Goal: Task Accomplishment & Management: Use online tool/utility

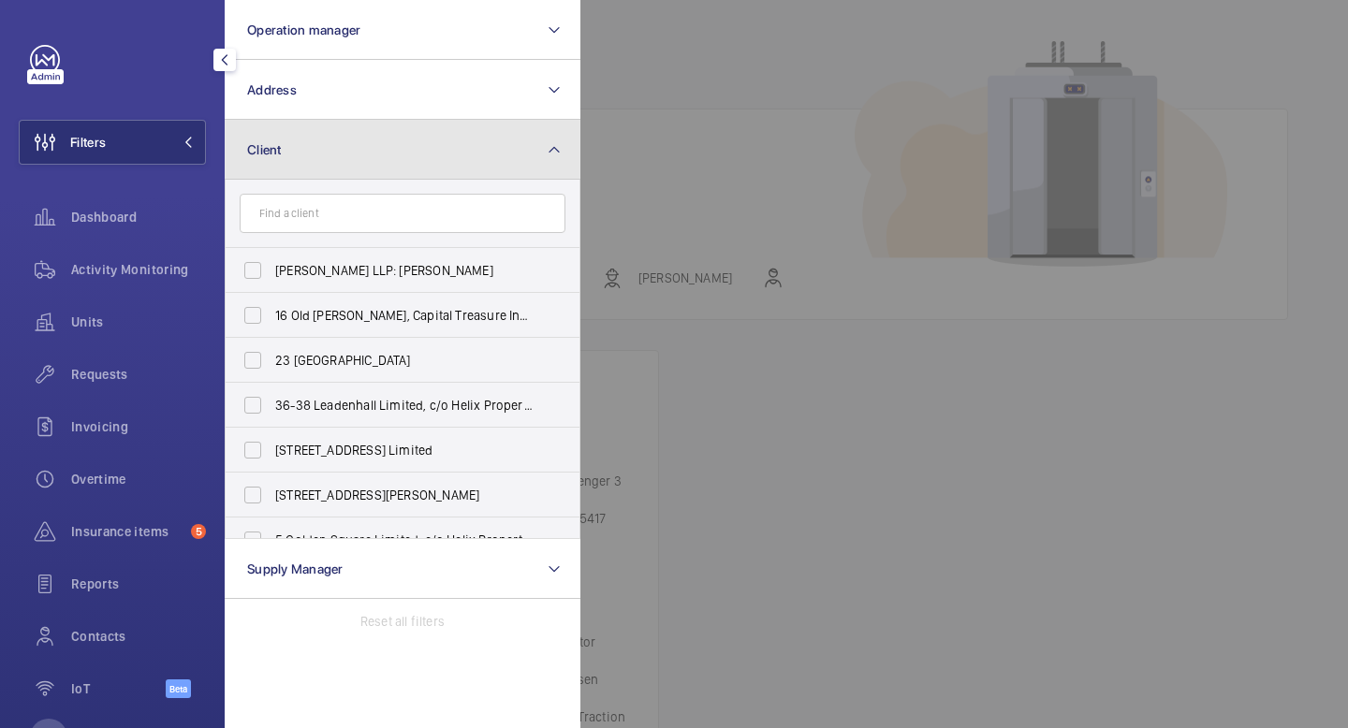
click at [454, 158] on button "Client" at bounding box center [403, 150] width 356 height 60
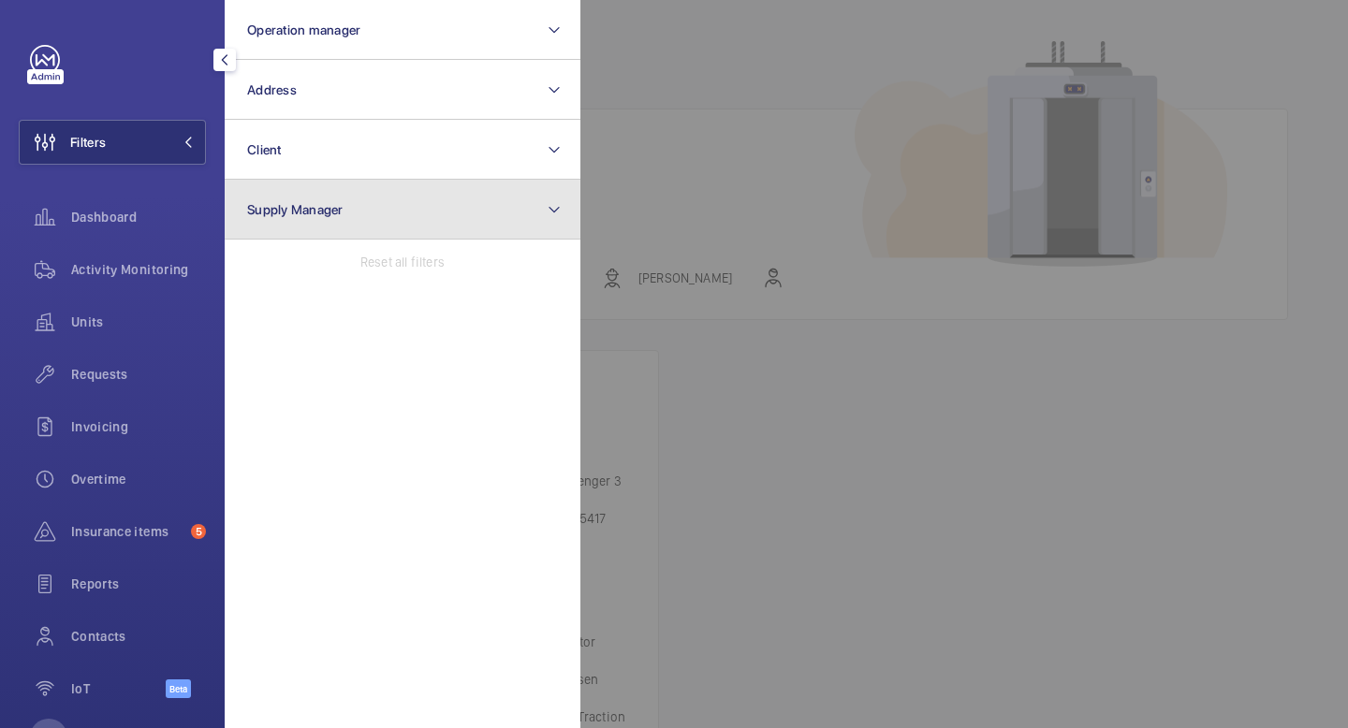
click at [430, 226] on button "Supply Manager" at bounding box center [403, 210] width 356 height 60
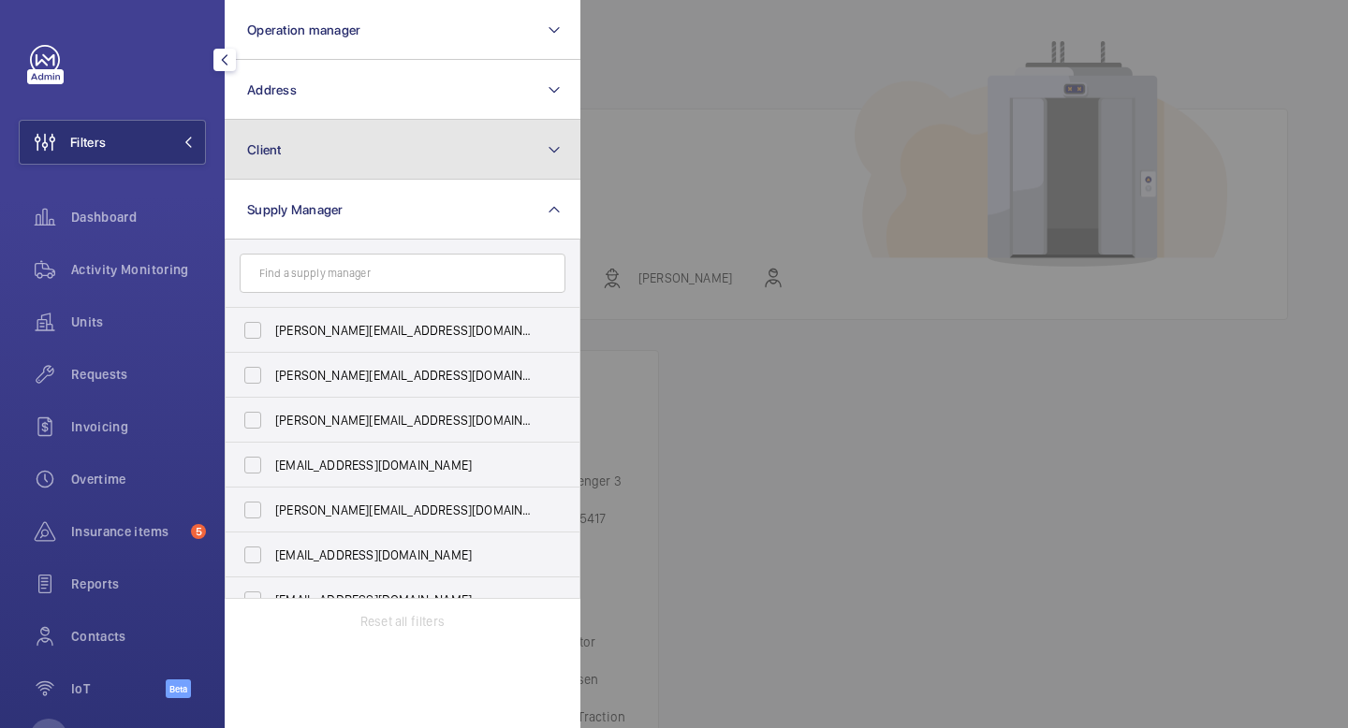
click at [343, 142] on button "Client" at bounding box center [403, 150] width 356 height 60
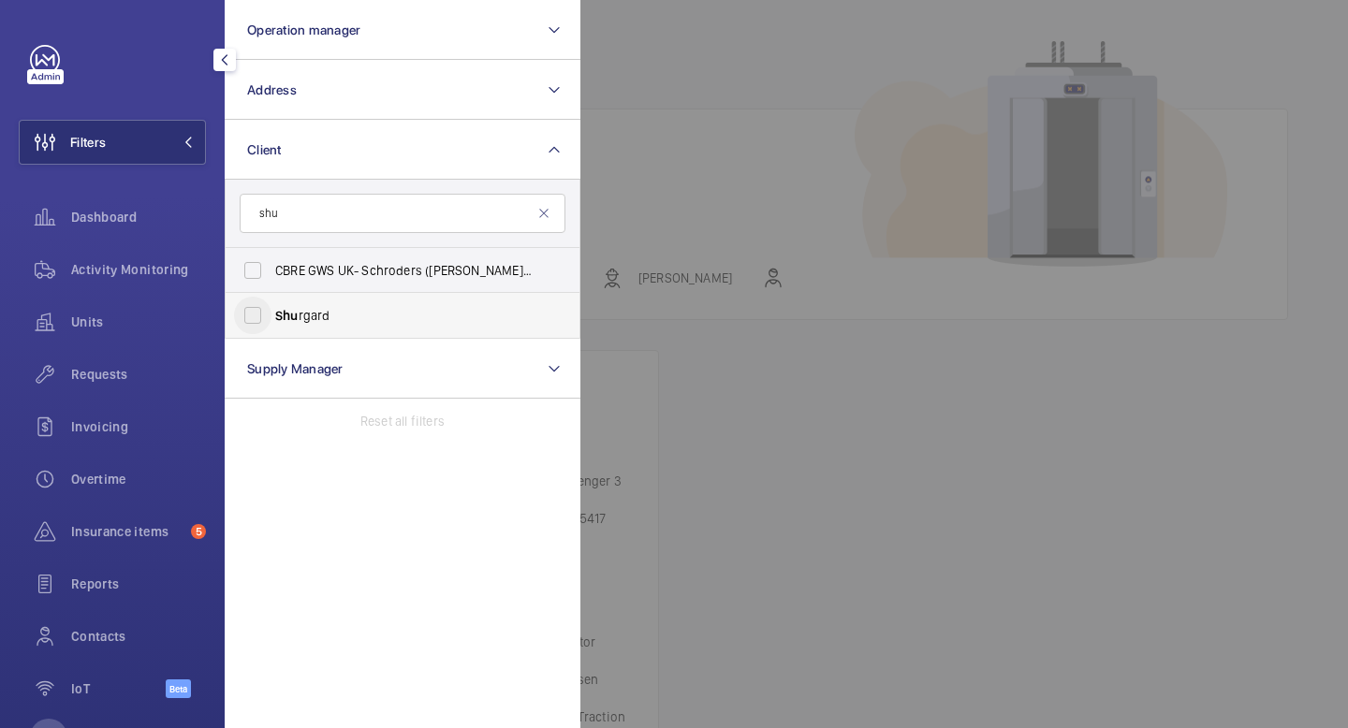
type input "shu"
click at [252, 310] on input "Shu rgard" at bounding box center [252, 315] width 37 height 37
checkbox input "true"
click at [186, 136] on span "1" at bounding box center [171, 142] width 45 height 15
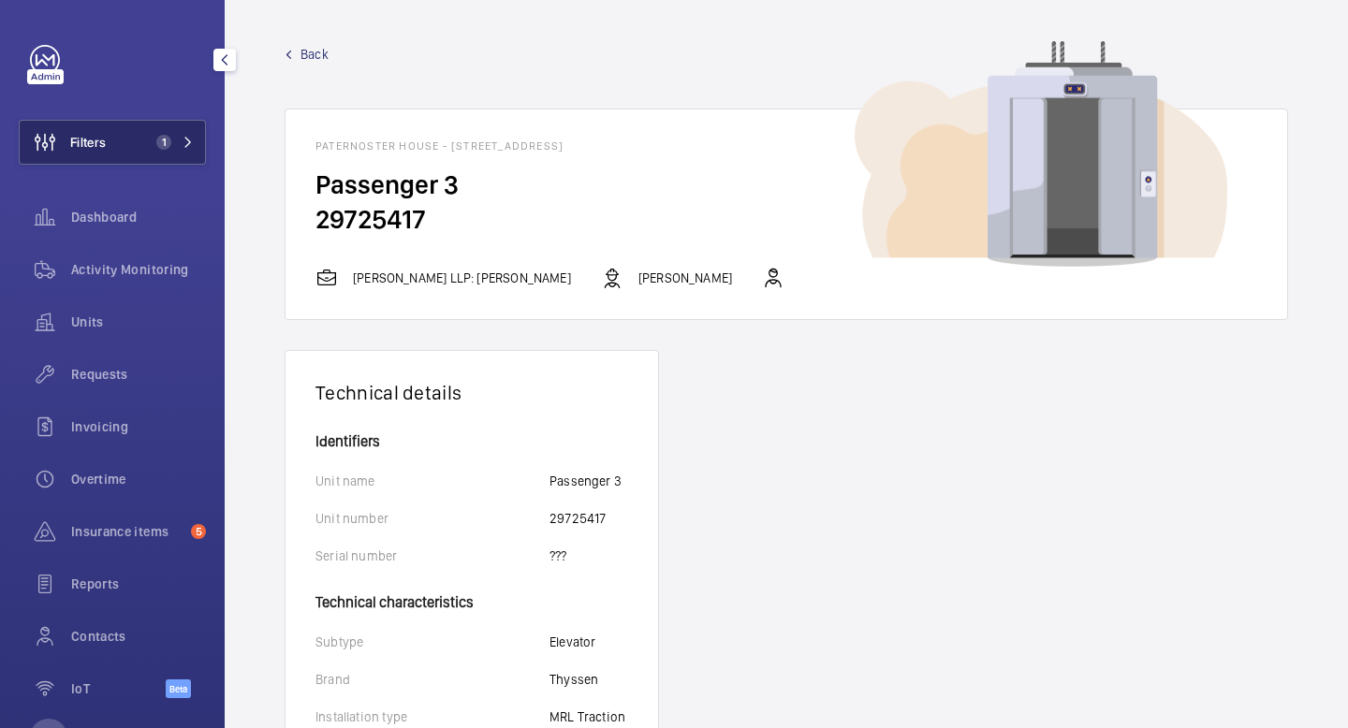
click at [185, 138] on mat-icon at bounding box center [187, 142] width 11 height 11
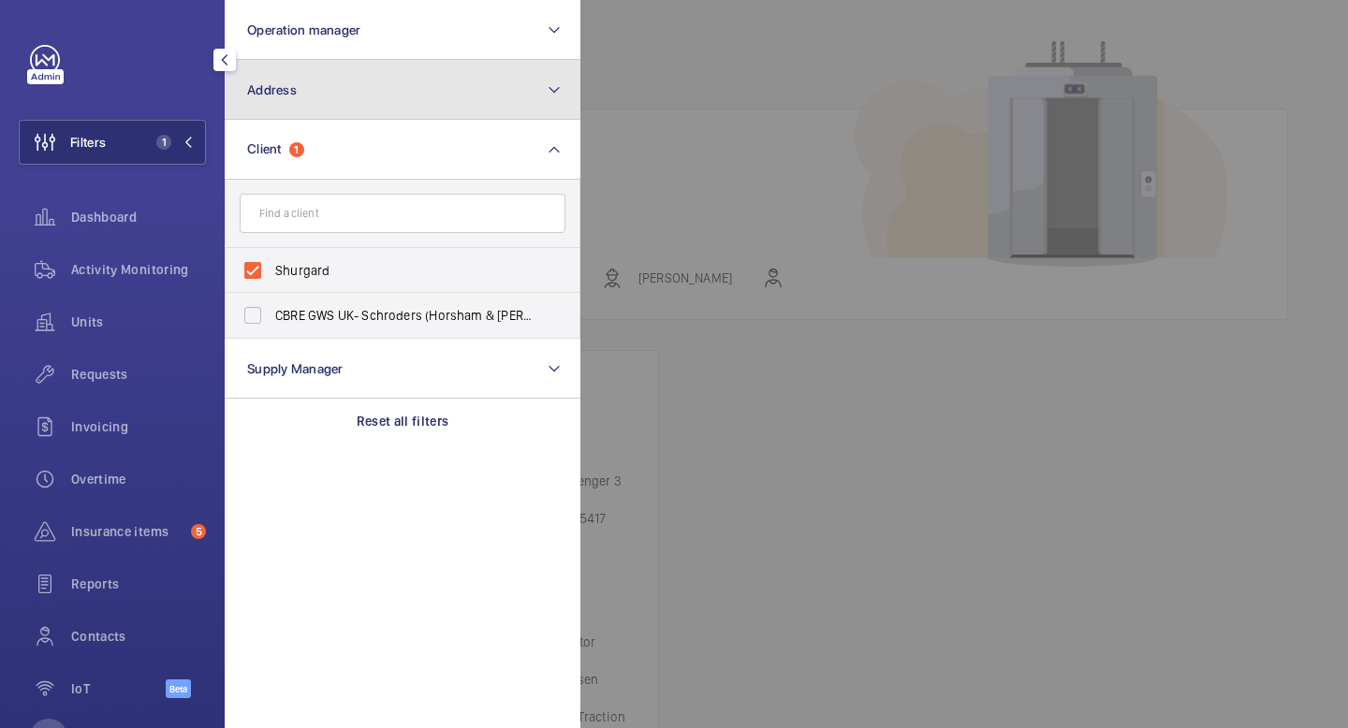
click at [413, 98] on button "Address" at bounding box center [403, 90] width 356 height 60
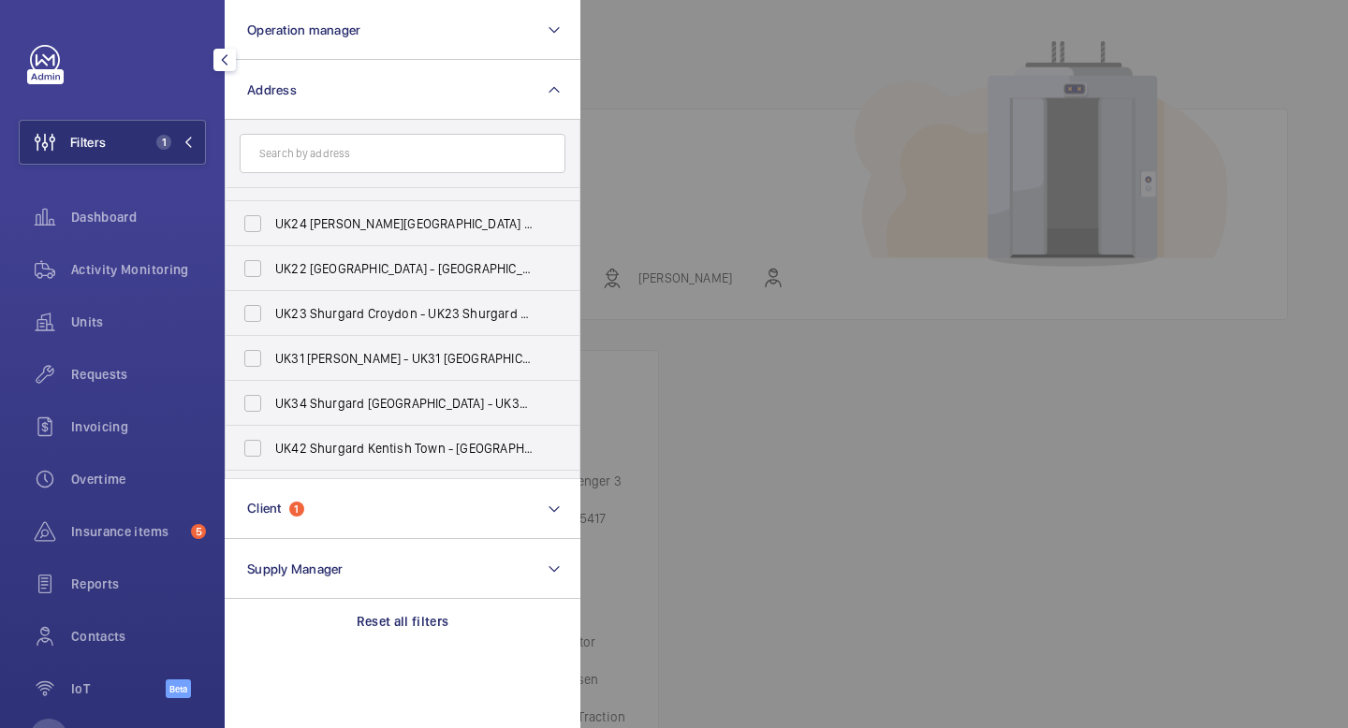
scroll to position [1160, 0]
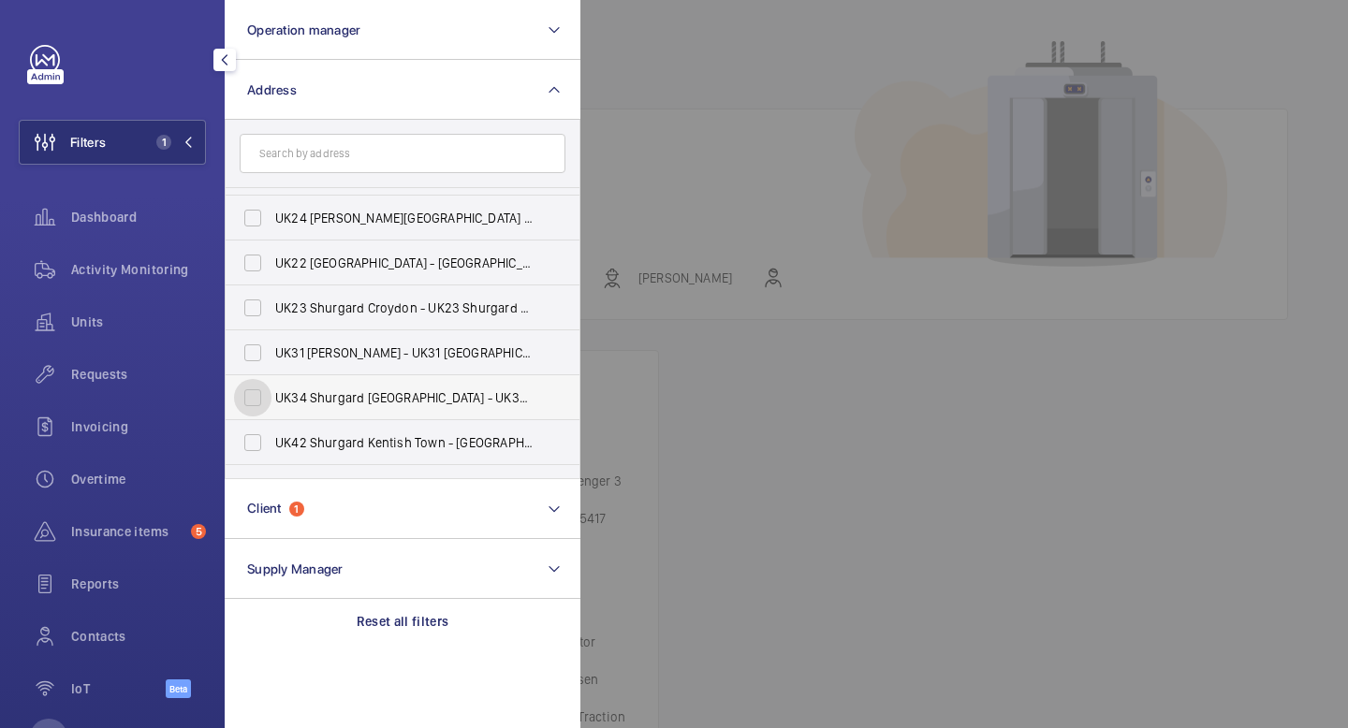
click at [251, 402] on input "UK34 Shurgard [GEOGRAPHIC_DATA] - UK34 [GEOGRAPHIC_DATA] [GEOGRAPHIC_DATA] - [S…" at bounding box center [252, 397] width 37 height 37
checkbox input "true"
click at [187, 142] on mat-icon at bounding box center [187, 142] width 11 height 11
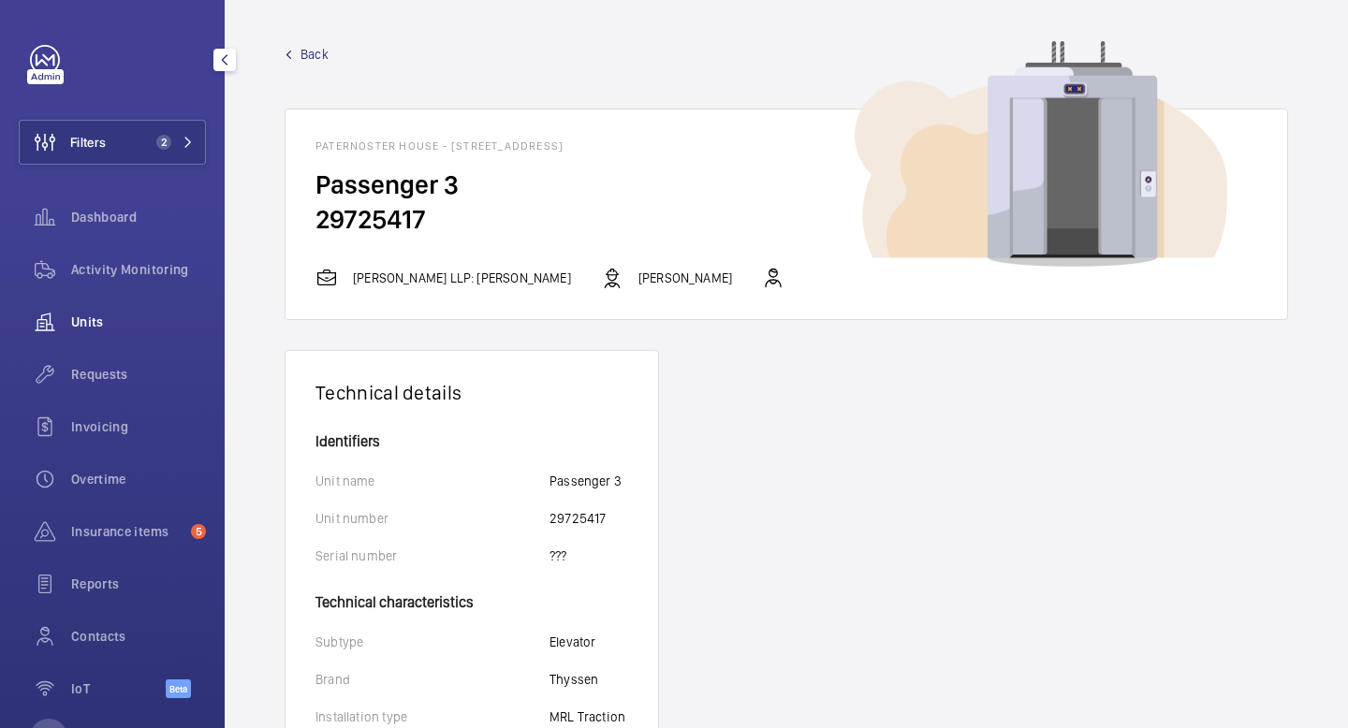
click at [95, 329] on span "Units" at bounding box center [138, 322] width 135 height 19
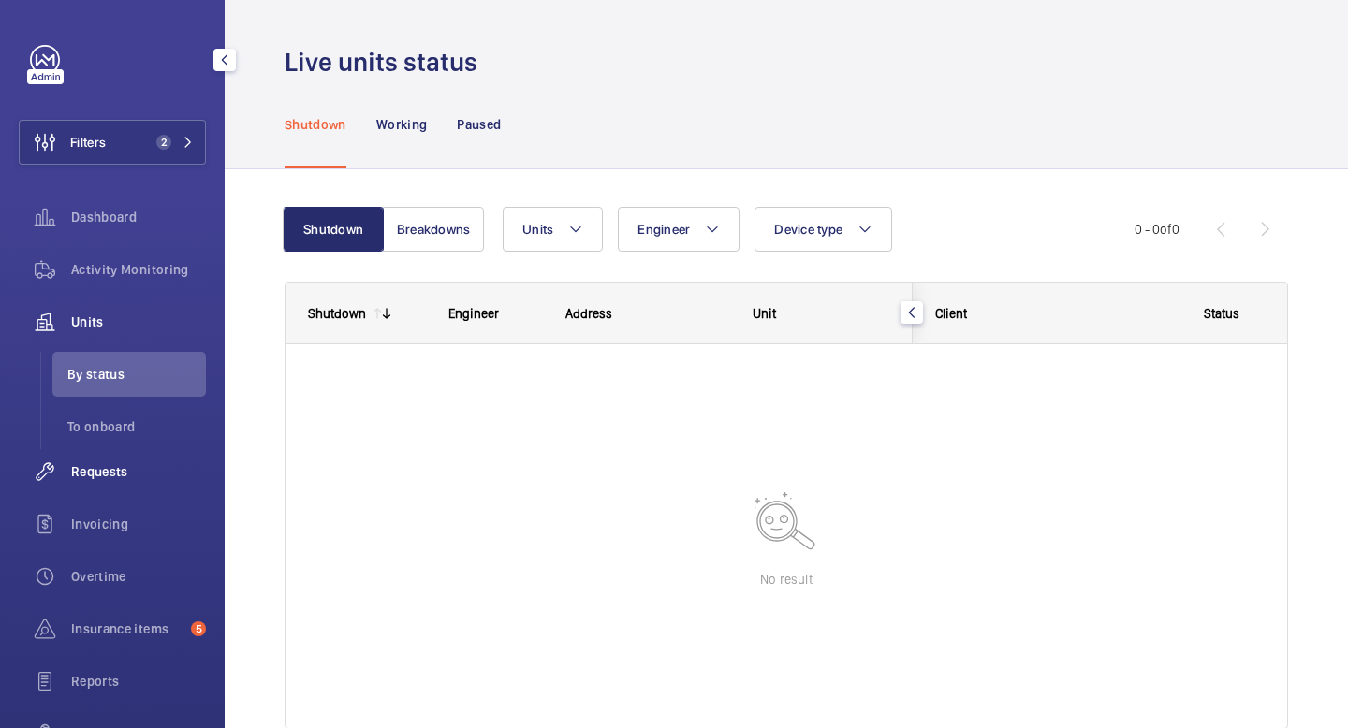
click at [96, 466] on span "Requests" at bounding box center [138, 471] width 135 height 19
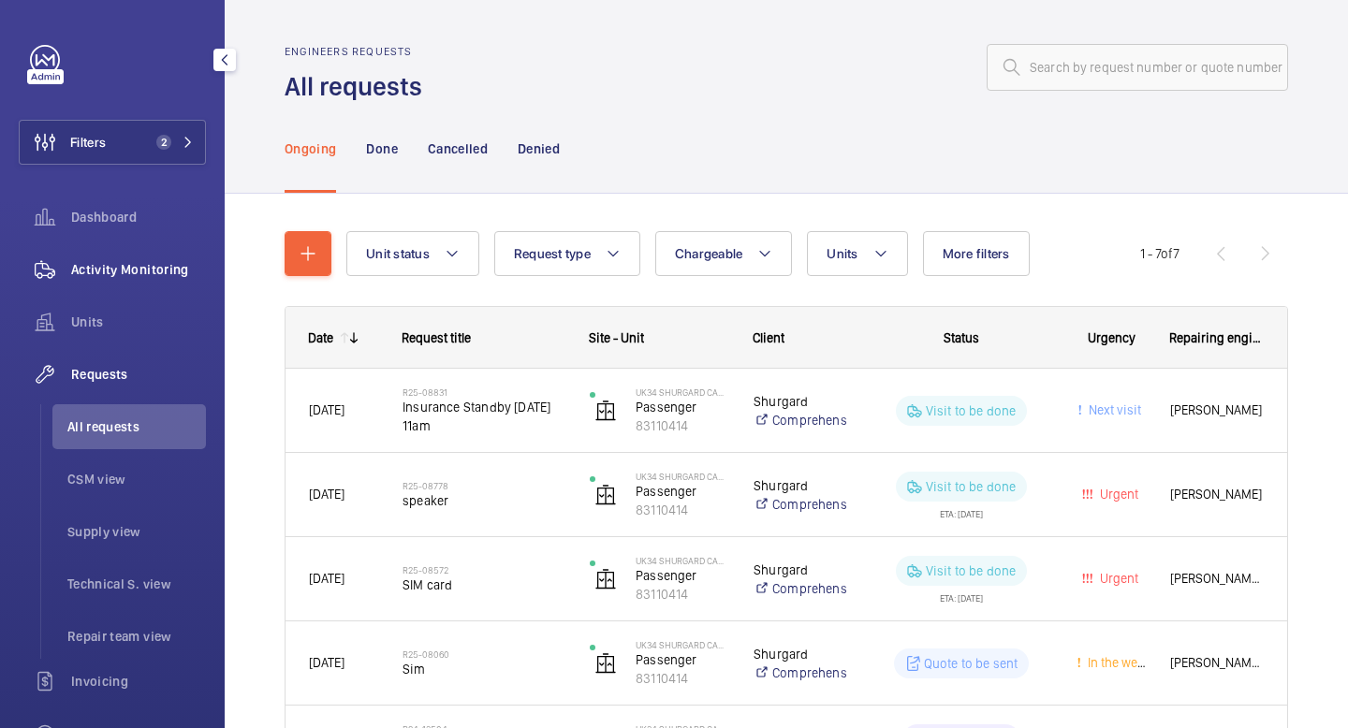
click at [102, 275] on span "Activity Monitoring" at bounding box center [138, 269] width 135 height 19
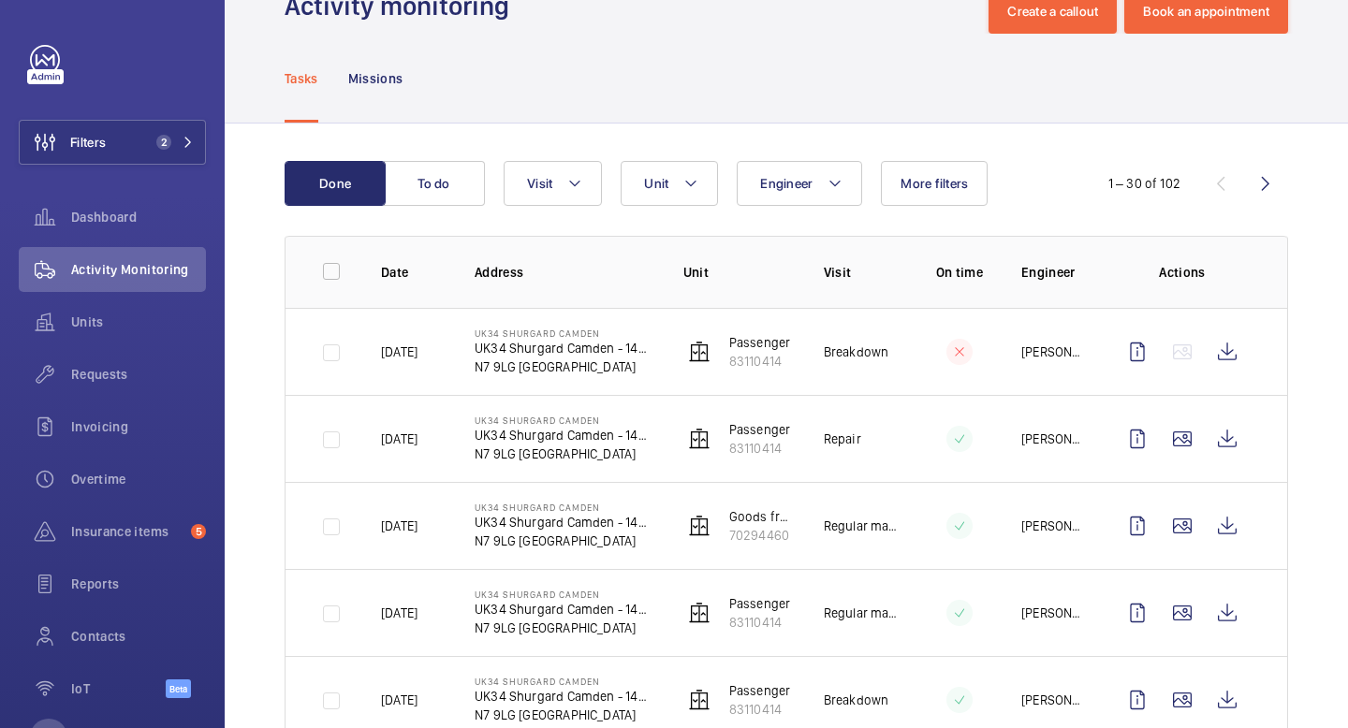
scroll to position [58, 0]
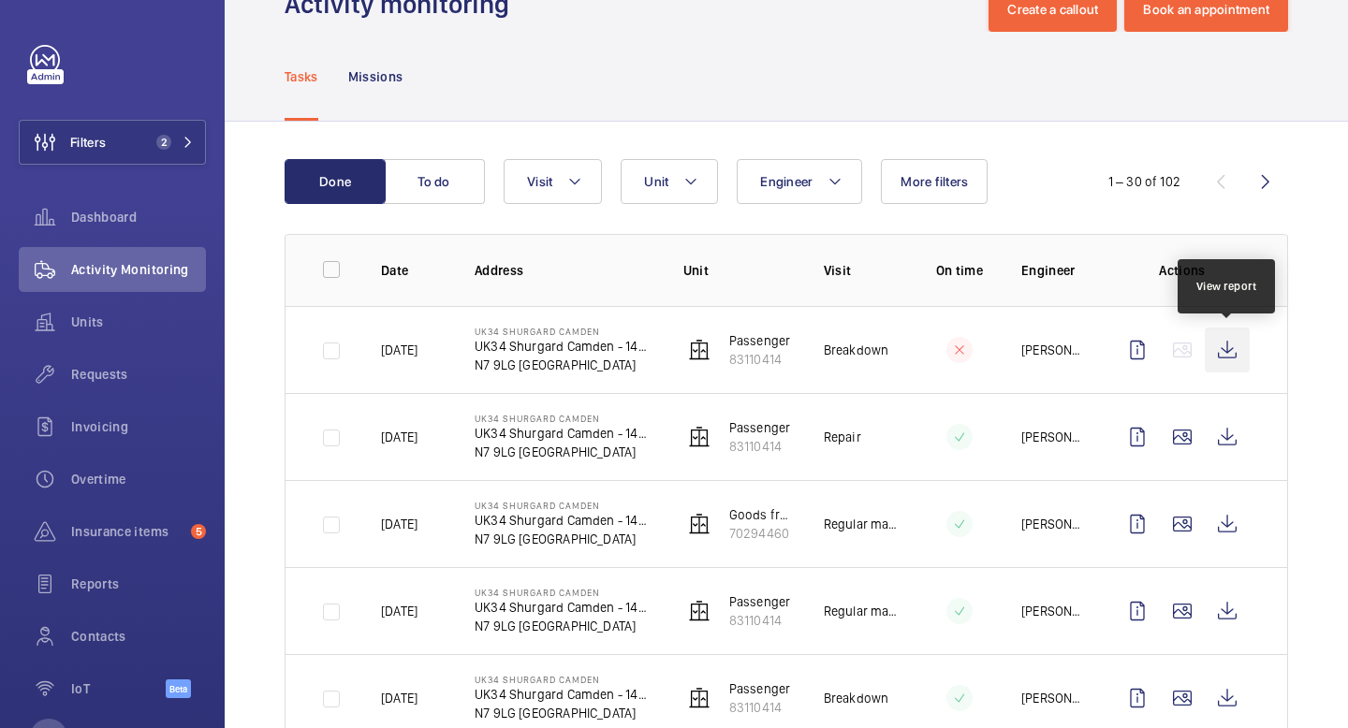
click at [1220, 350] on wm-front-icon-button at bounding box center [1226, 350] width 45 height 45
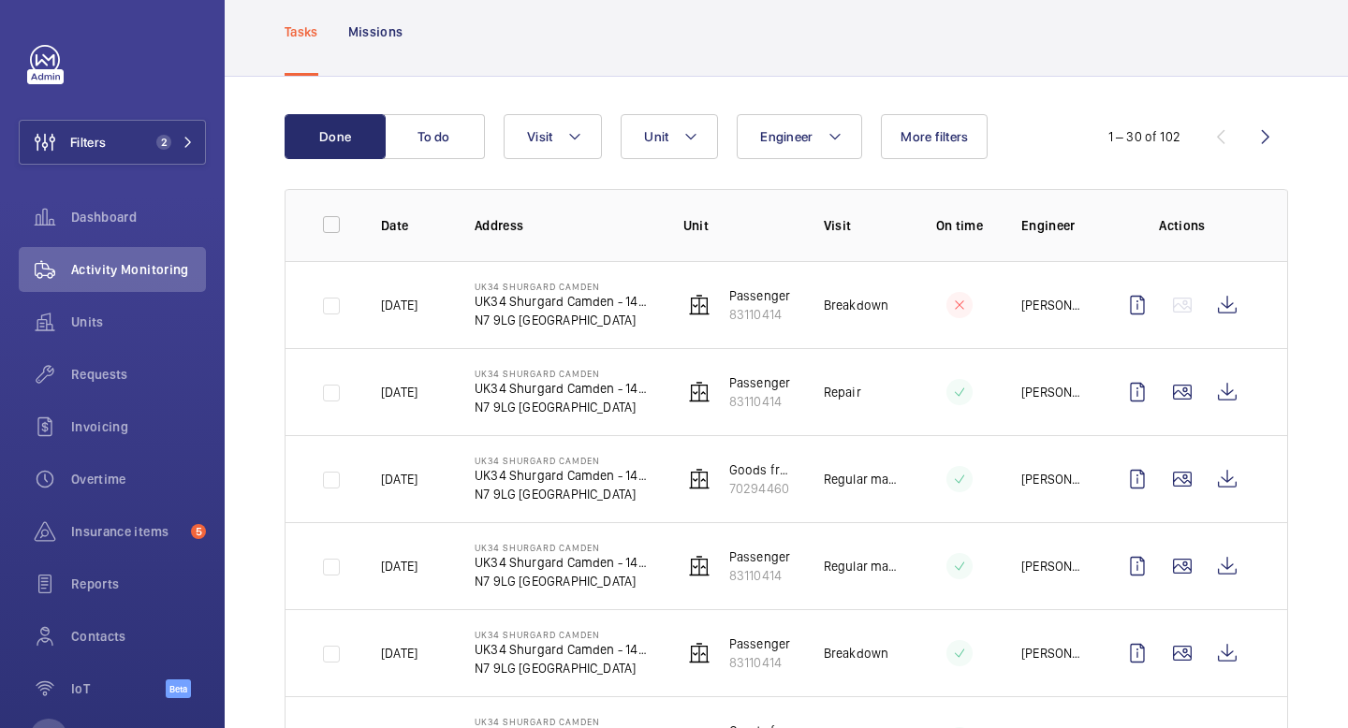
scroll to position [122, 0]
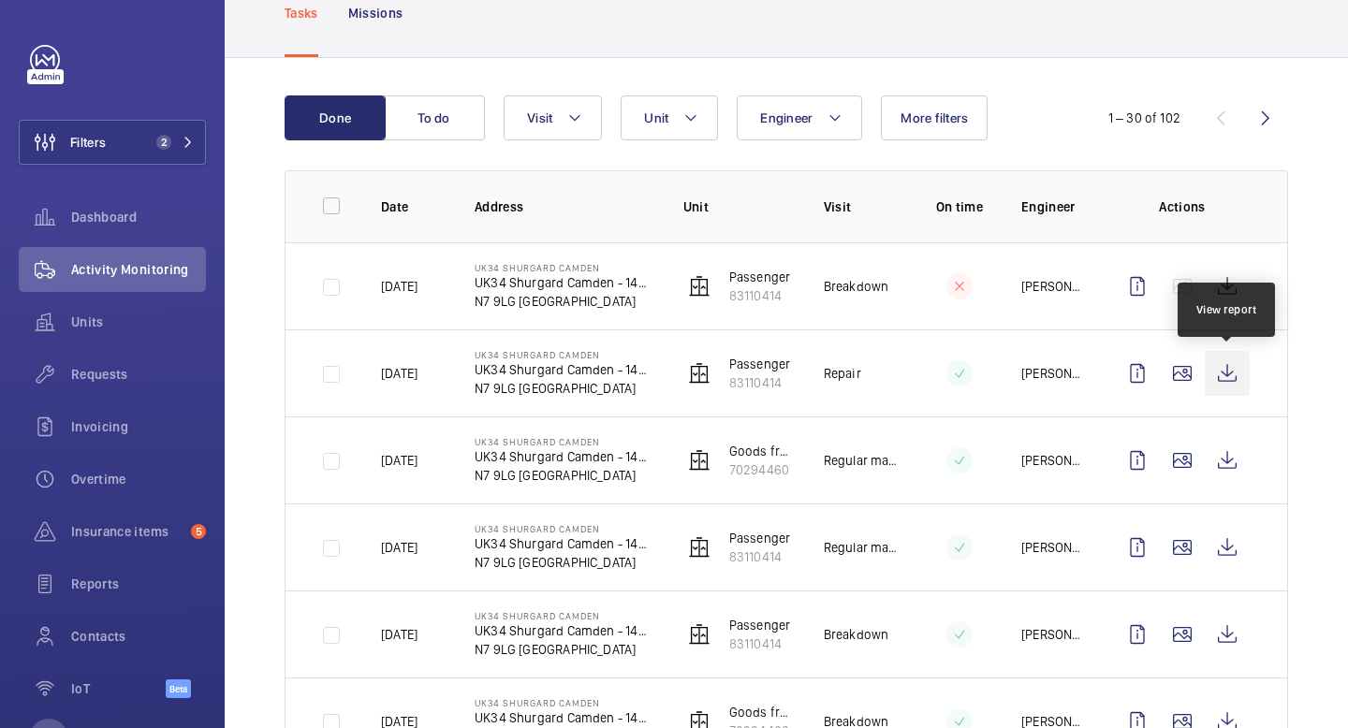
click at [1229, 377] on wm-front-icon-button at bounding box center [1226, 373] width 45 height 45
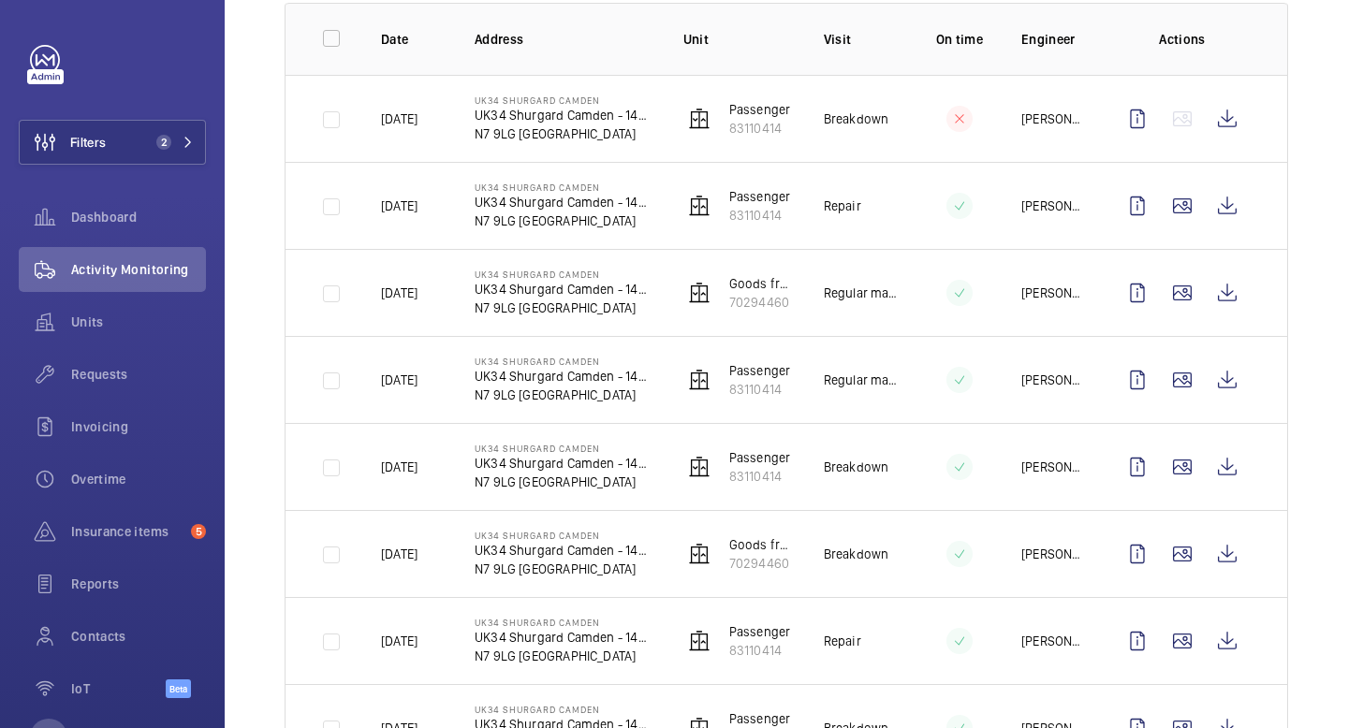
scroll to position [0, 0]
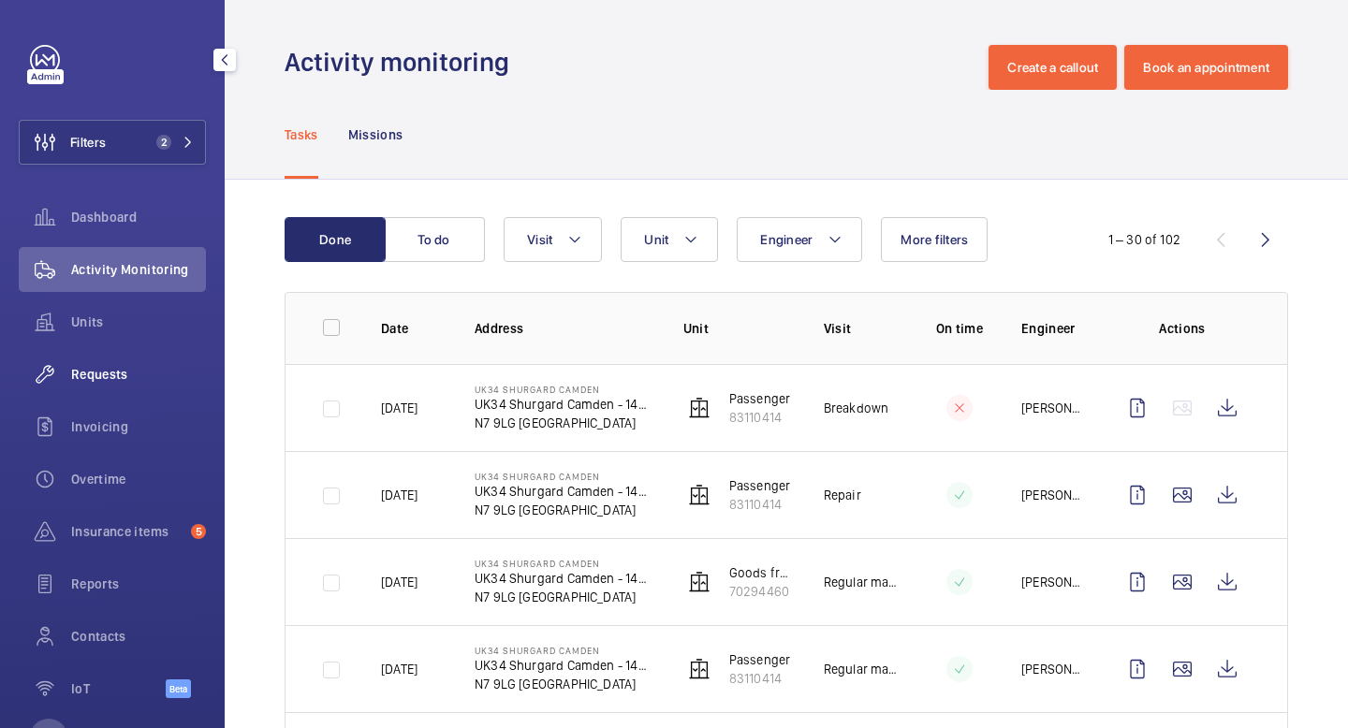
click at [129, 380] on span "Requests" at bounding box center [138, 374] width 135 height 19
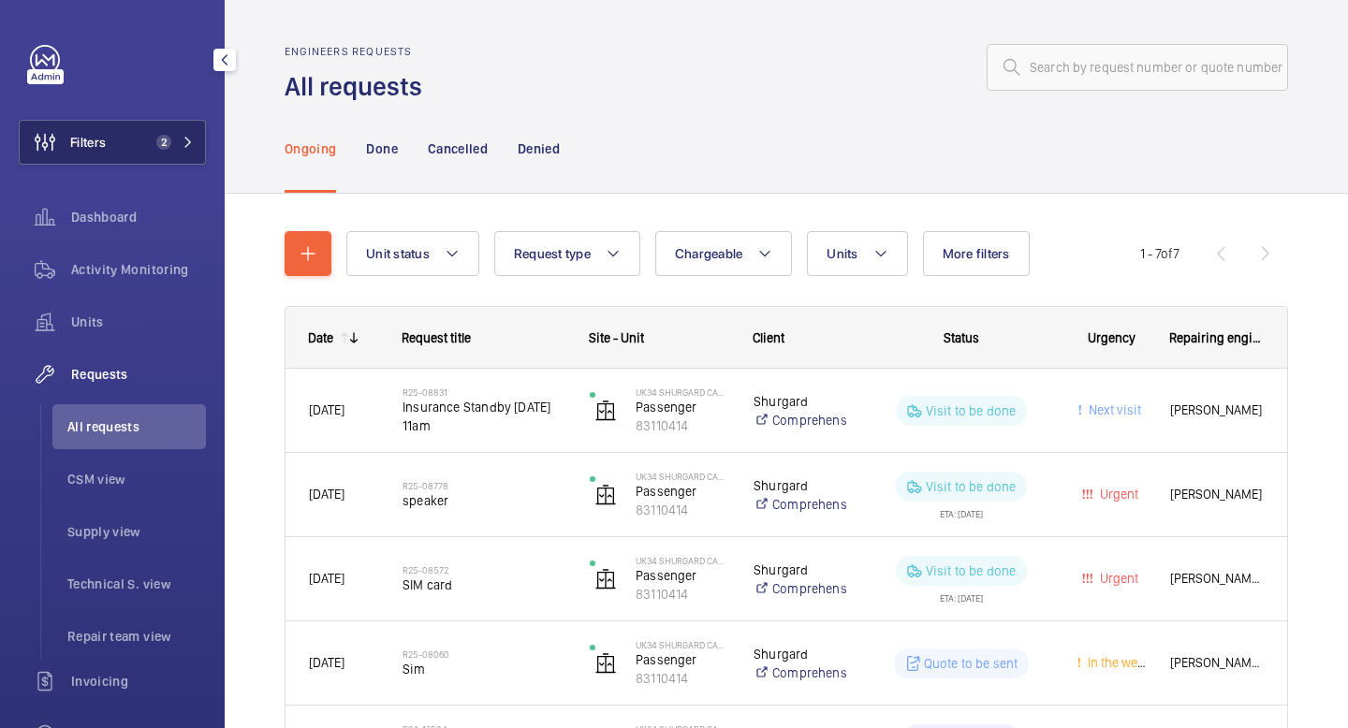
click at [187, 138] on mat-icon at bounding box center [187, 142] width 11 height 11
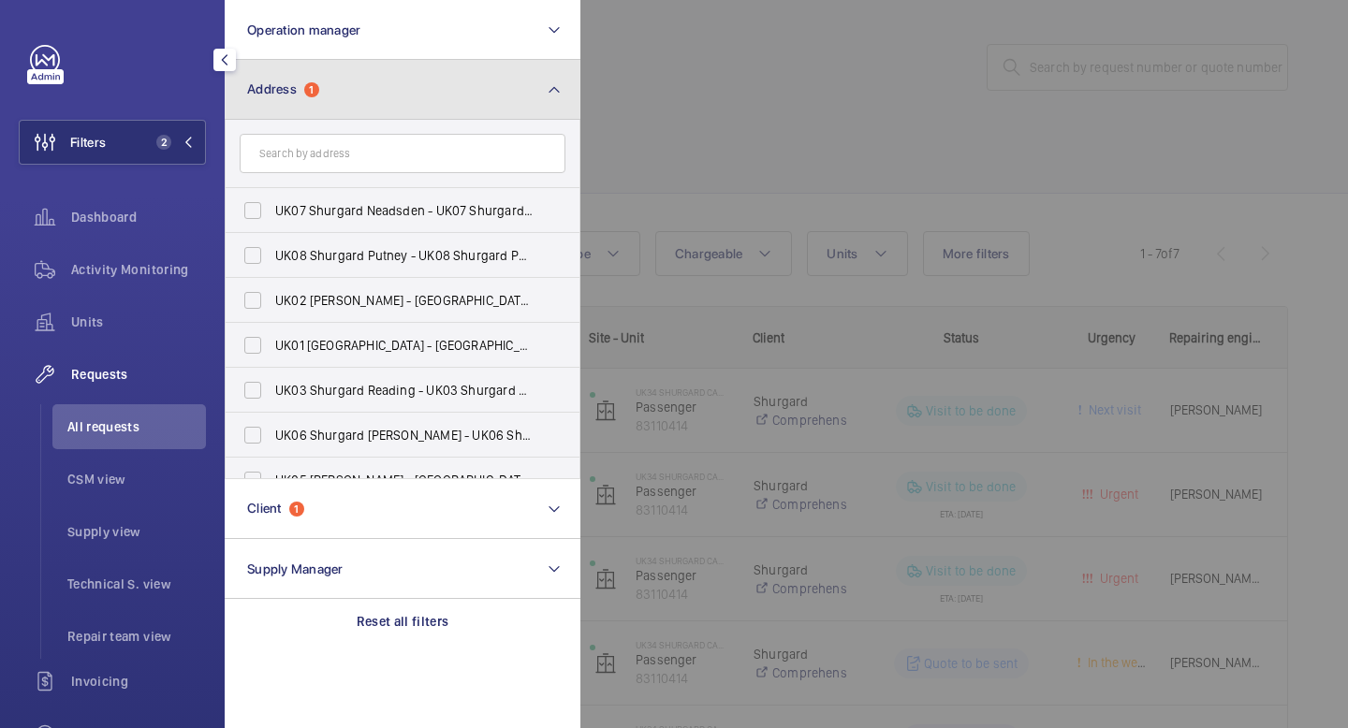
click at [393, 91] on button "Address 1" at bounding box center [403, 90] width 356 height 60
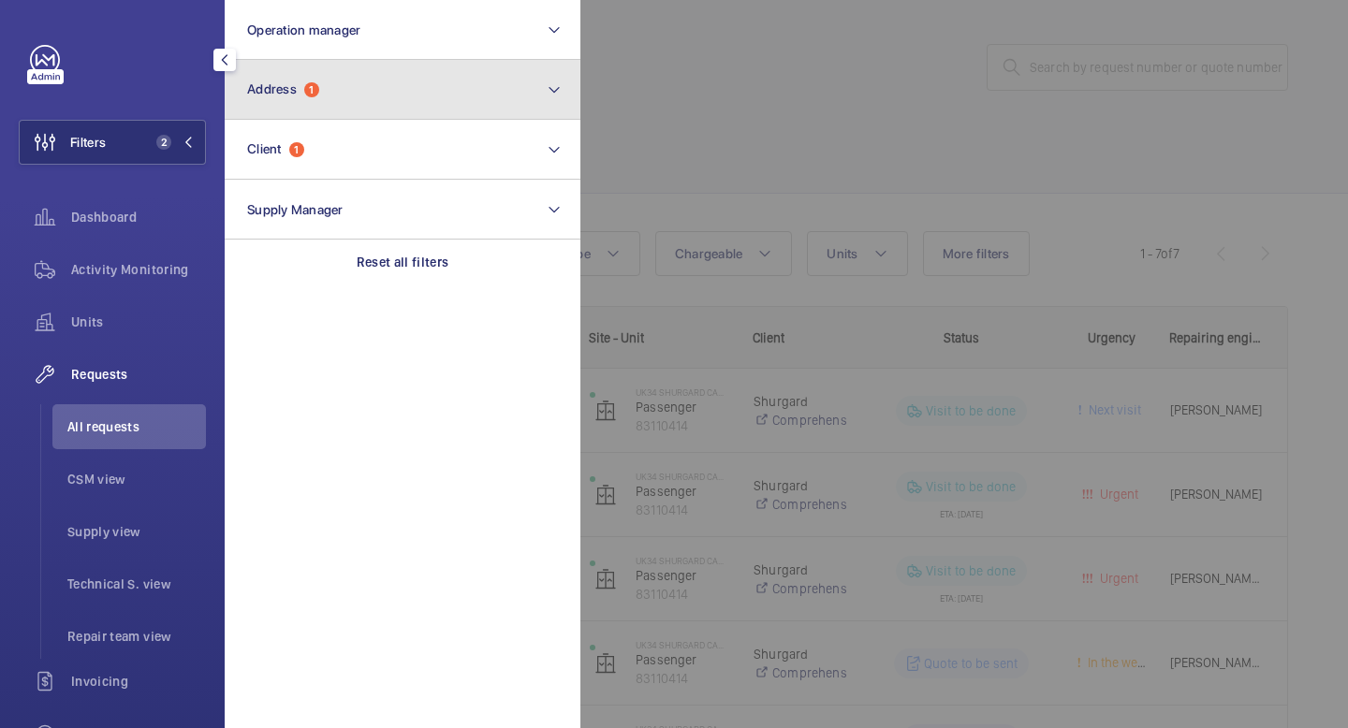
click at [393, 91] on button "Address 1" at bounding box center [403, 90] width 356 height 60
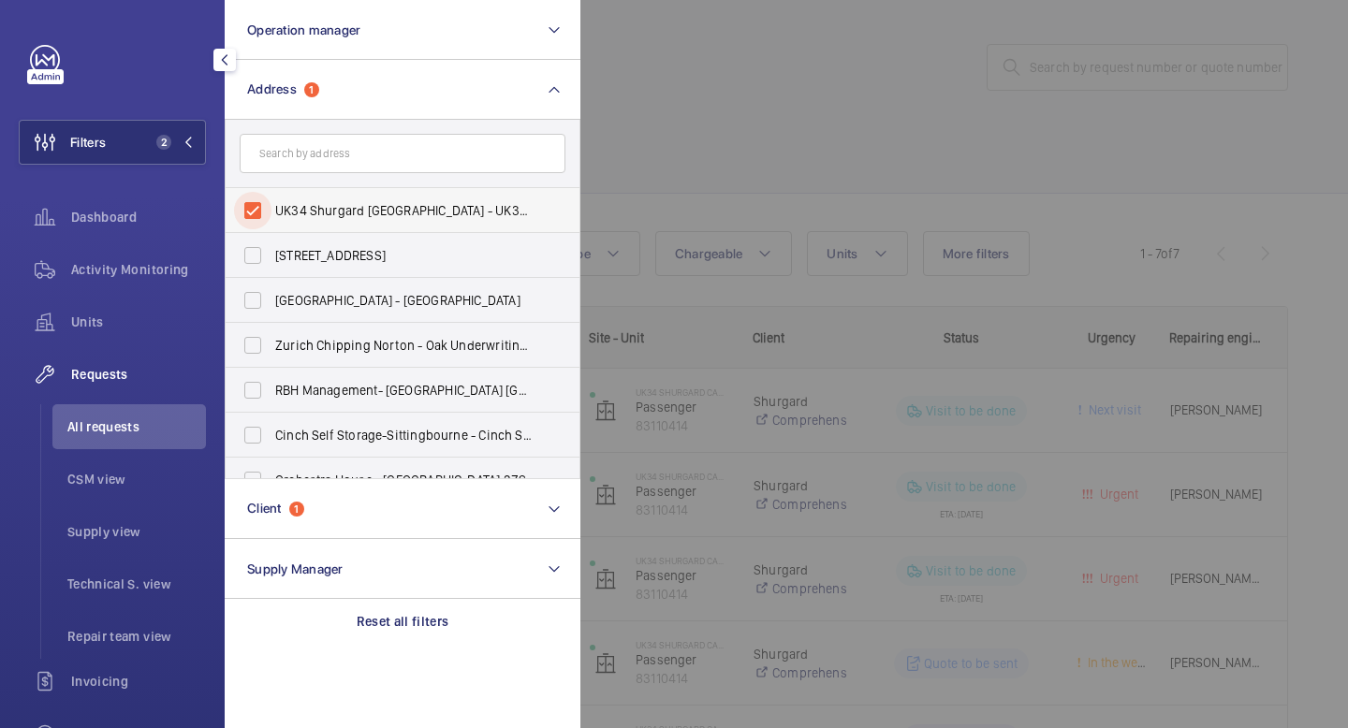
click at [259, 208] on input "UK34 Shurgard [GEOGRAPHIC_DATA] - UK34 [GEOGRAPHIC_DATA] [GEOGRAPHIC_DATA] - [S…" at bounding box center [252, 210] width 37 height 37
checkbox input "false"
click at [349, 159] on input "text" at bounding box center [403, 153] width 326 height 39
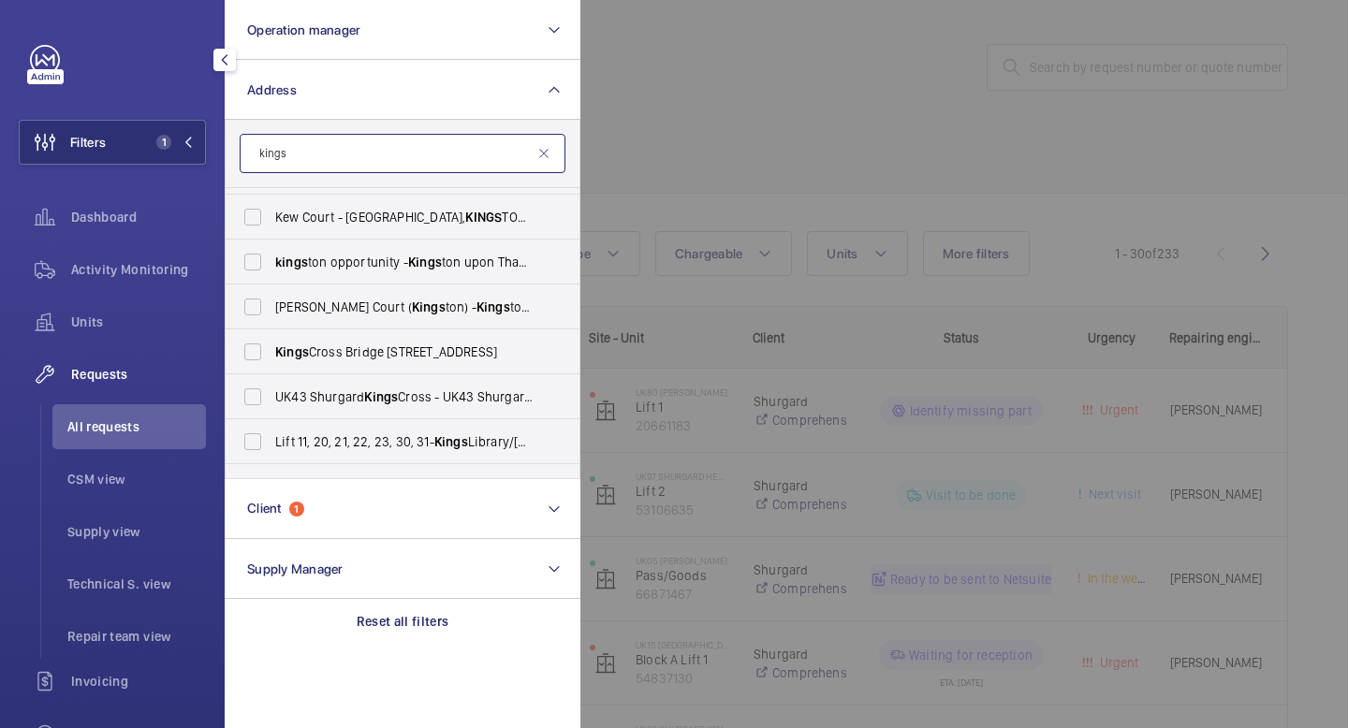
scroll to position [312, 0]
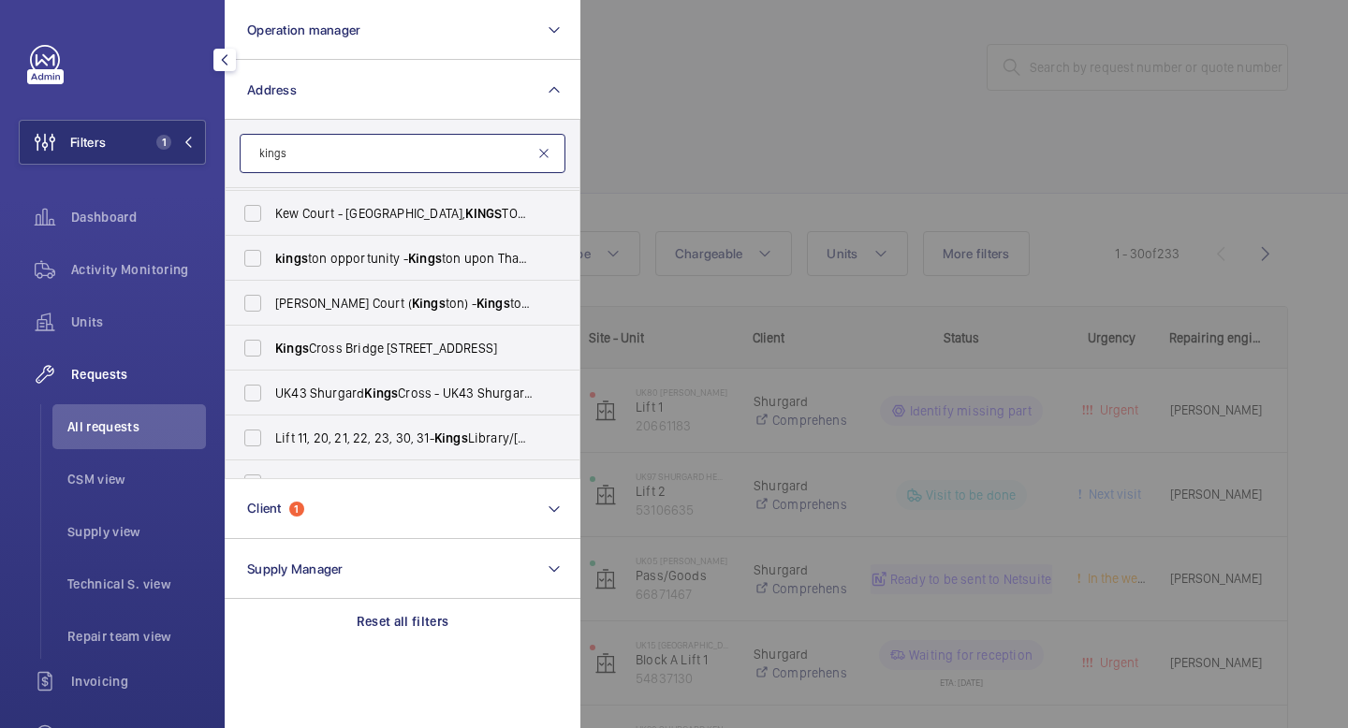
type input "kings"
click at [547, 152] on mat-icon at bounding box center [543, 153] width 15 height 15
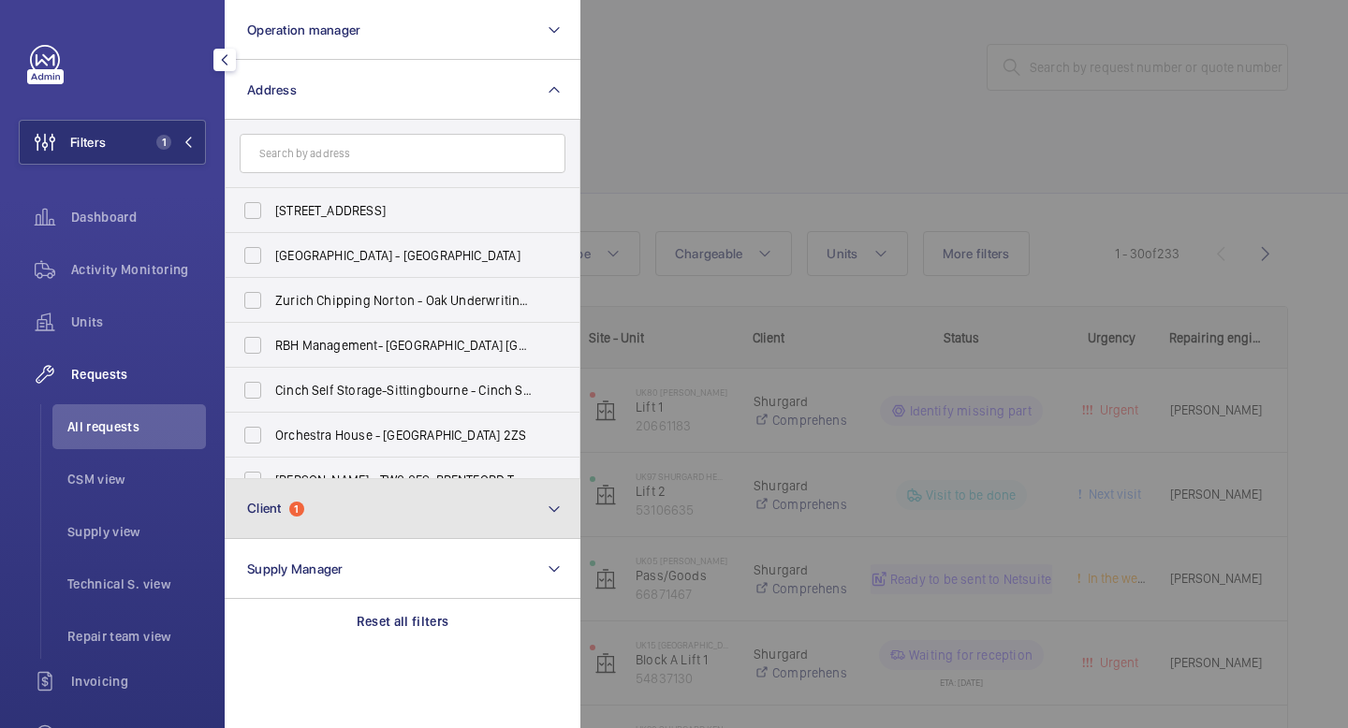
click at [343, 511] on button "Client 1" at bounding box center [403, 509] width 356 height 60
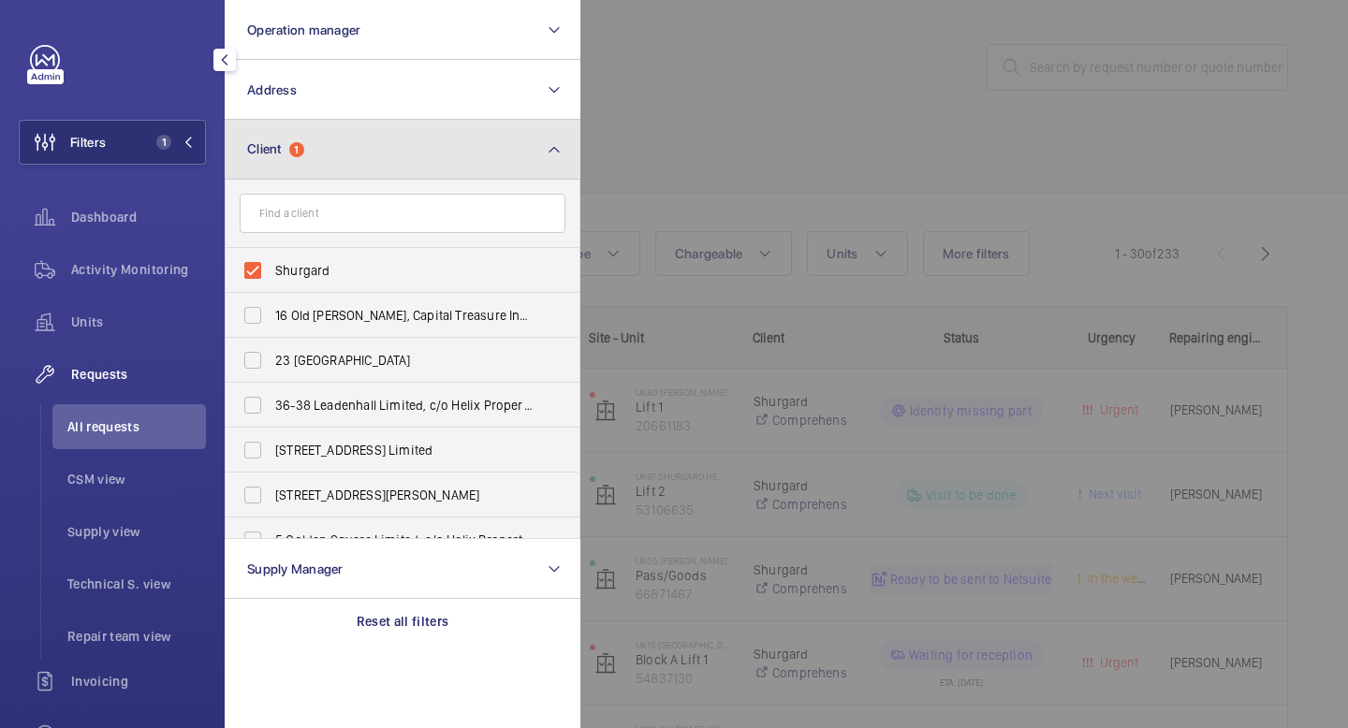
click at [405, 152] on button "Client 1" at bounding box center [403, 150] width 356 height 60
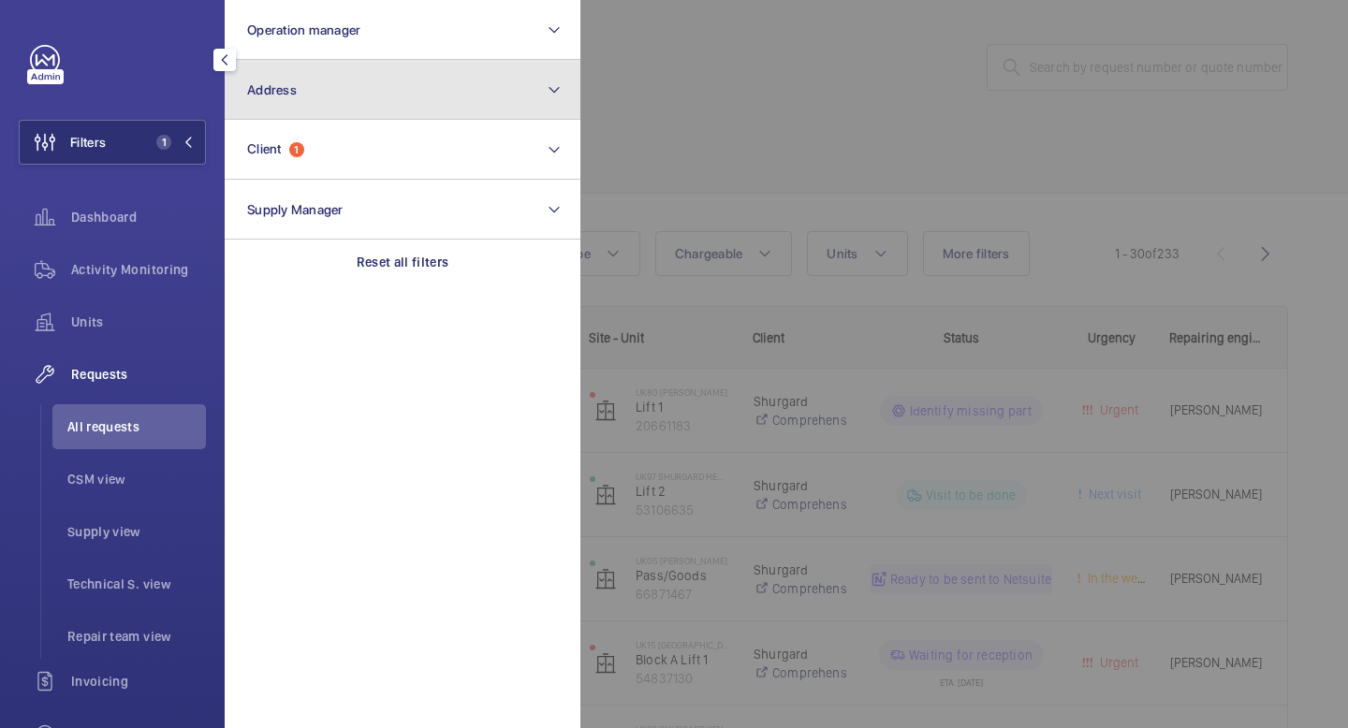
click at [443, 89] on button "Address" at bounding box center [403, 90] width 356 height 60
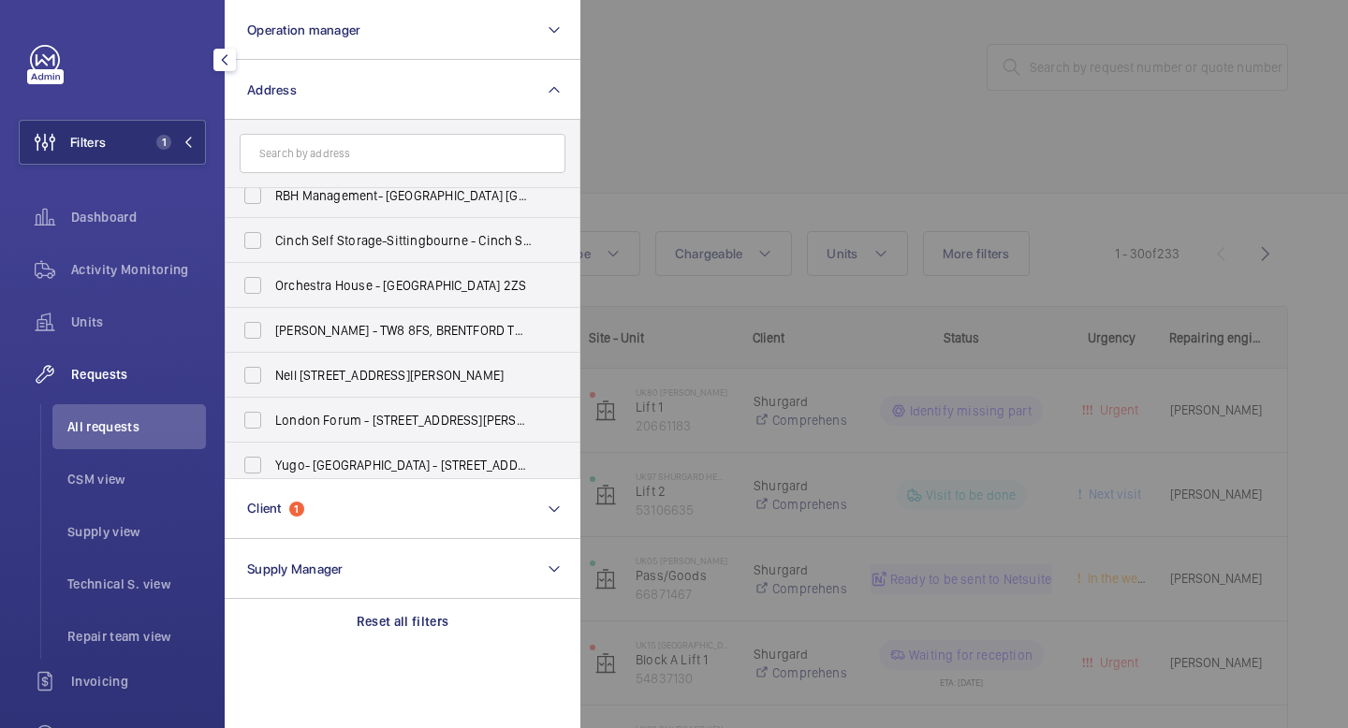
scroll to position [0, 0]
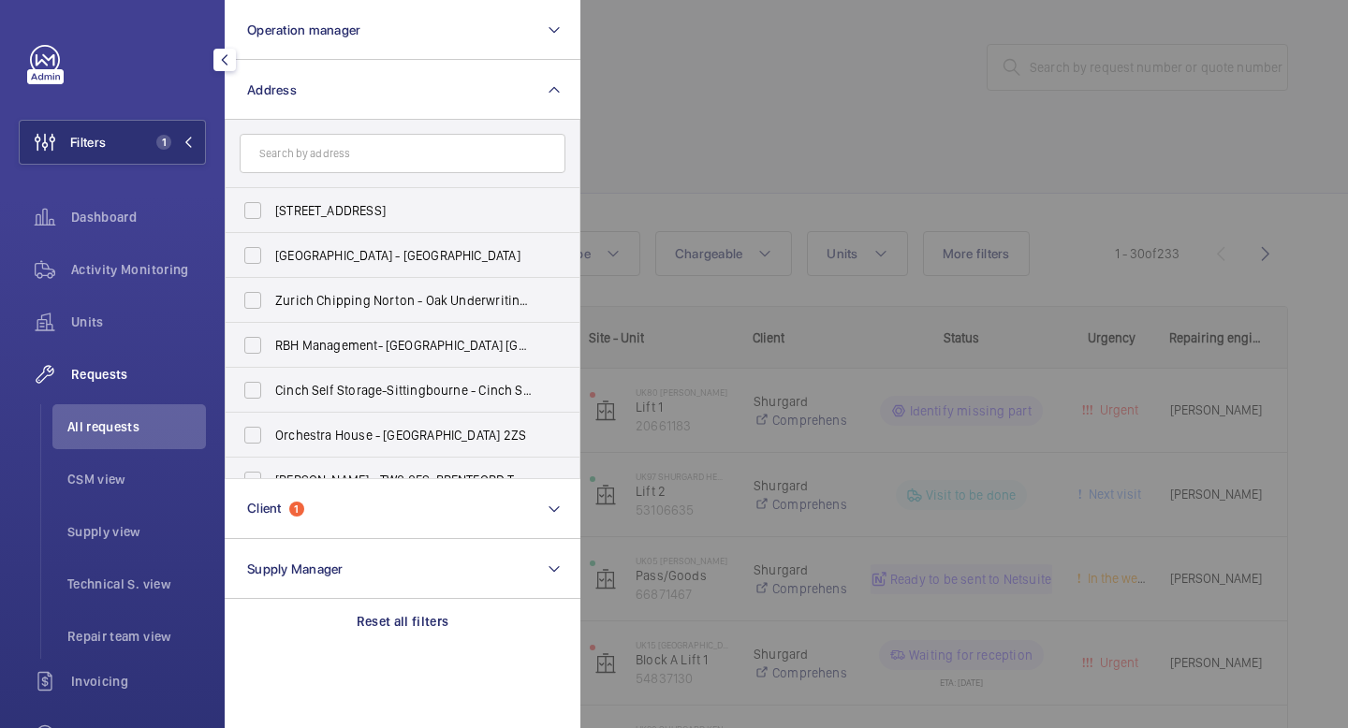
click at [405, 147] on input "text" at bounding box center [403, 153] width 326 height 39
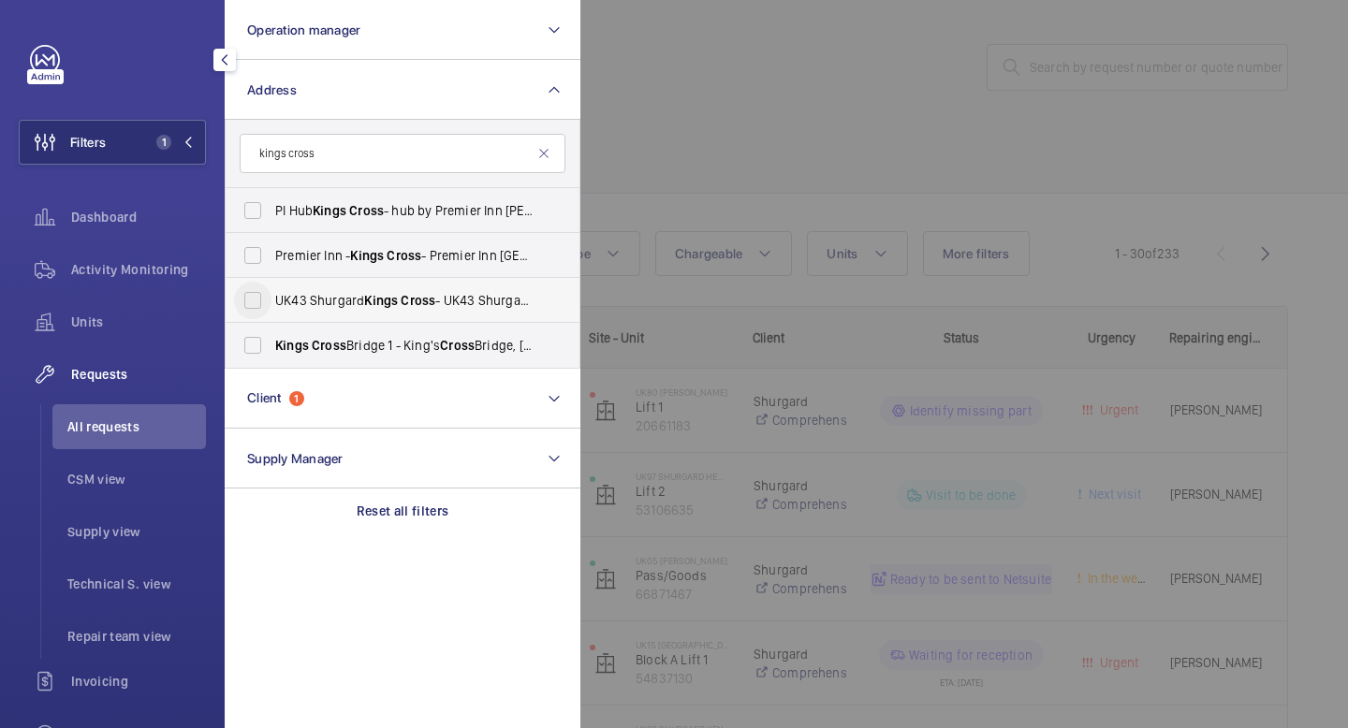
type input "kings cross"
click at [255, 298] on input "UK43 Shurgard Kings Cross - UK43 [STREET_ADDRESS][PERSON_NAME]" at bounding box center [252, 300] width 37 height 37
checkbox input "true"
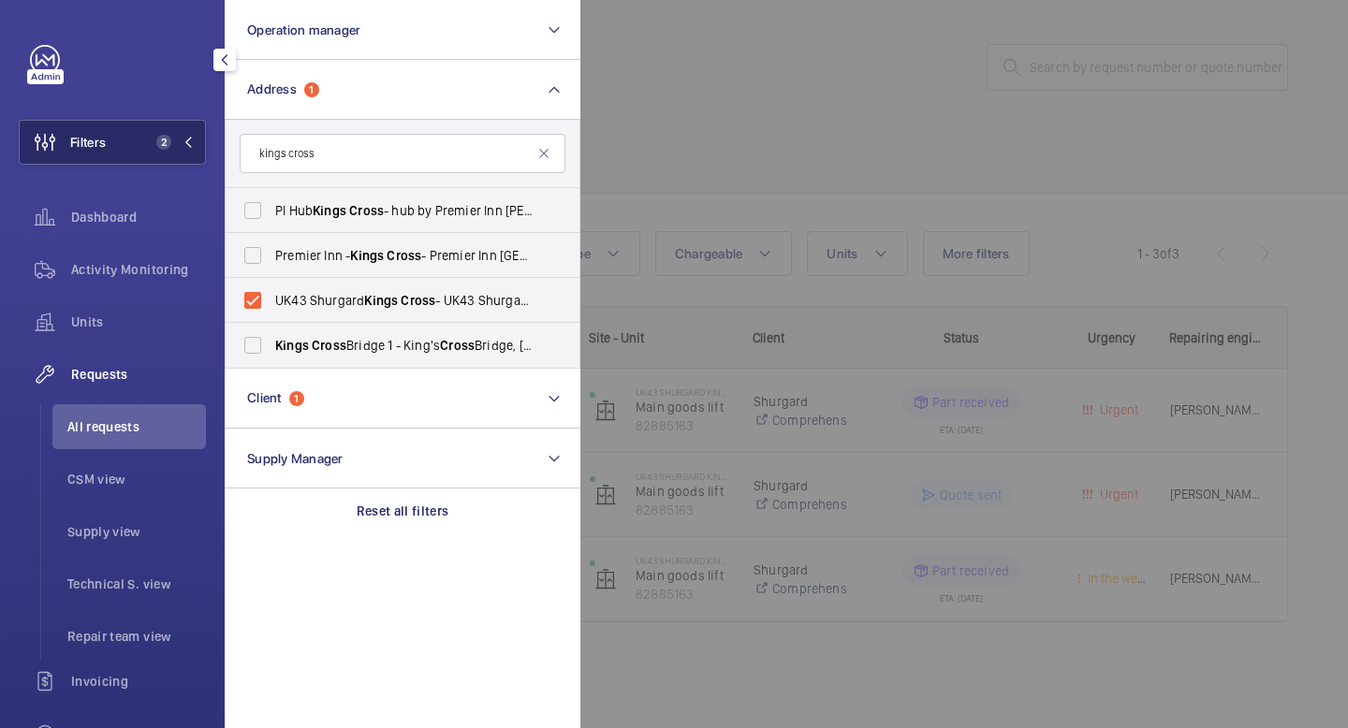
click at [191, 143] on mat-icon at bounding box center [187, 142] width 11 height 11
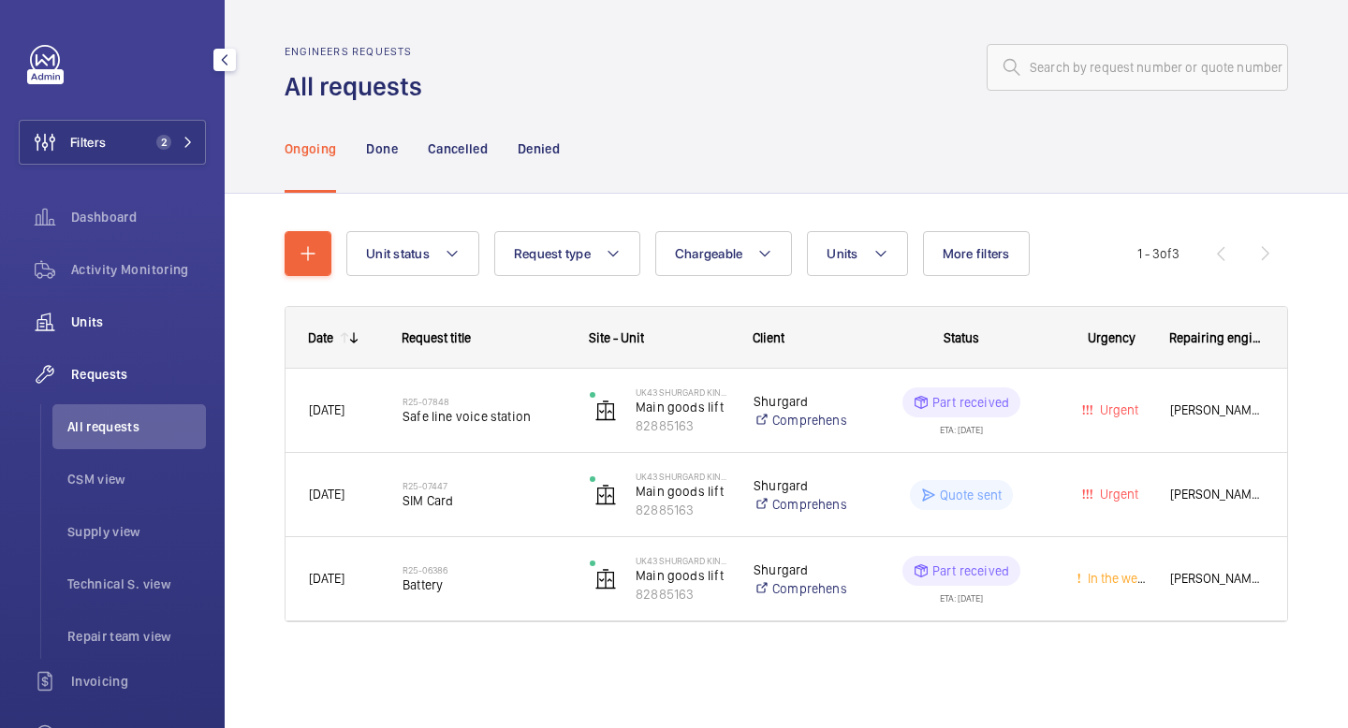
click at [126, 314] on span "Units" at bounding box center [138, 322] width 135 height 19
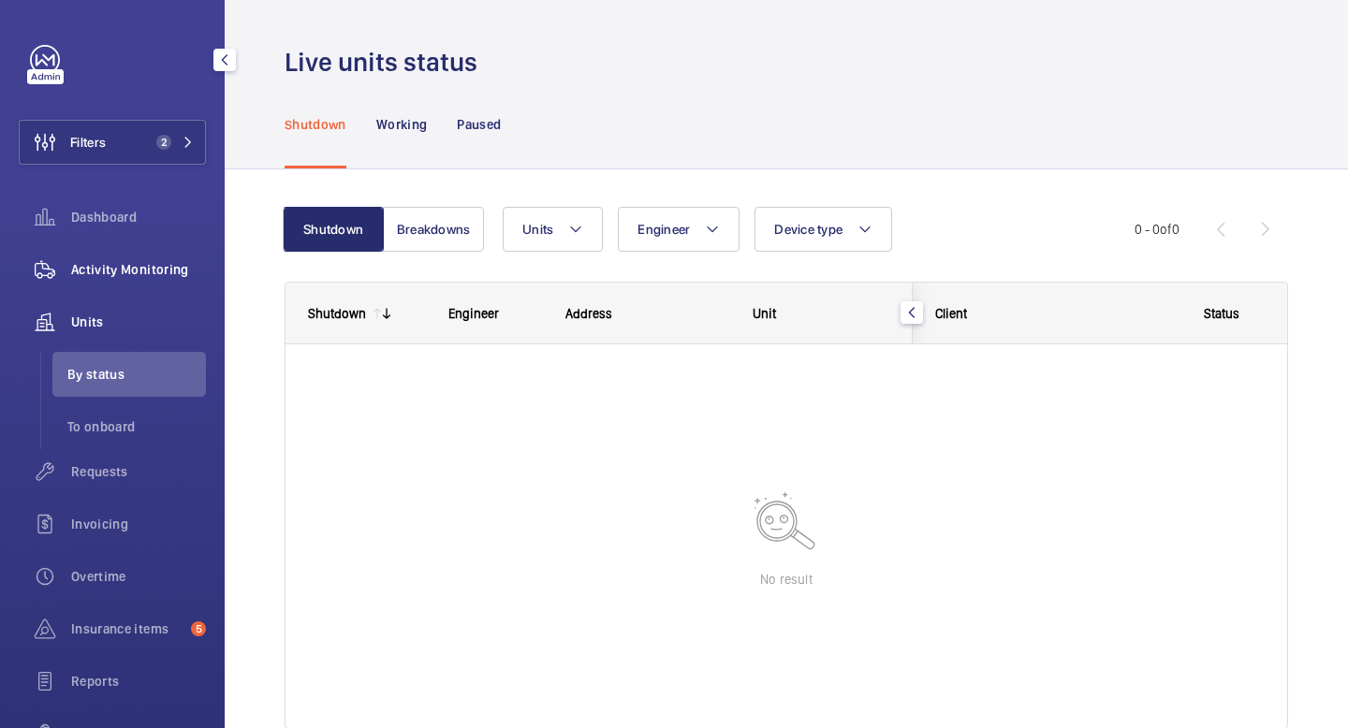
click at [144, 265] on span "Activity Monitoring" at bounding box center [138, 269] width 135 height 19
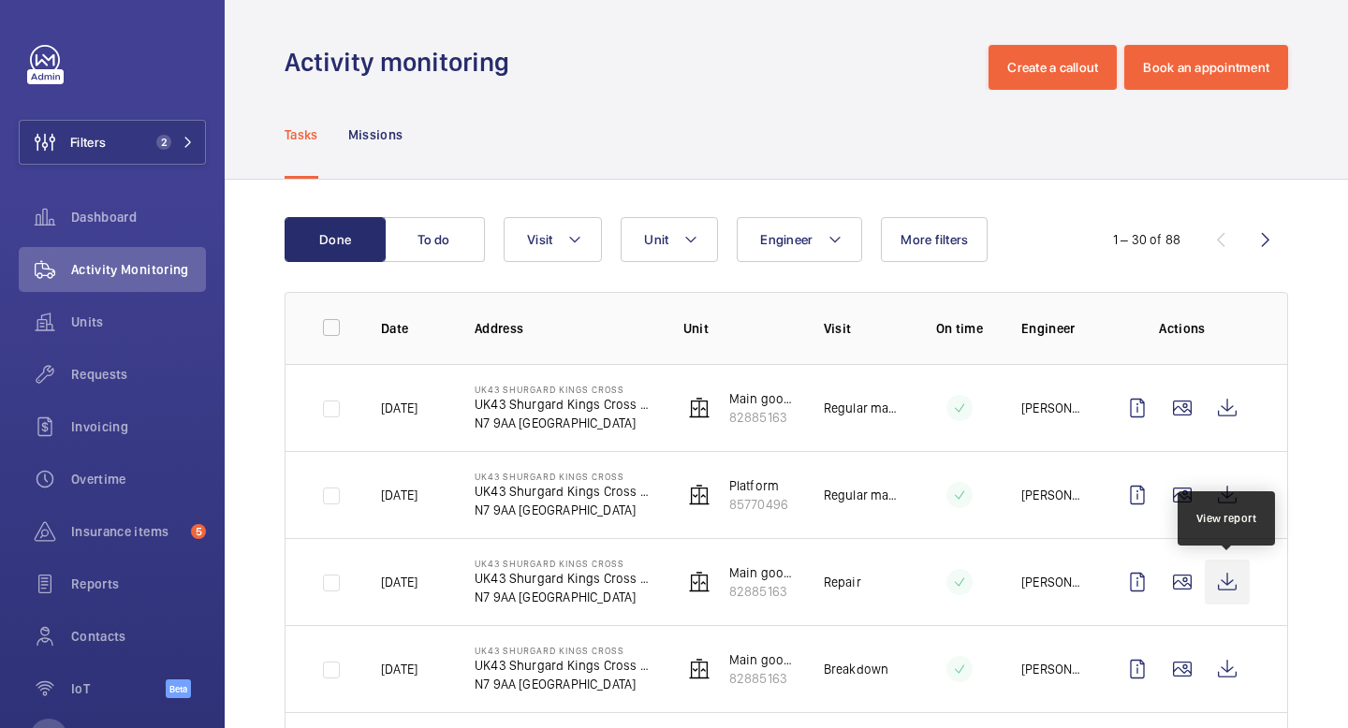
click at [1219, 584] on wm-front-icon-button at bounding box center [1226, 582] width 45 height 45
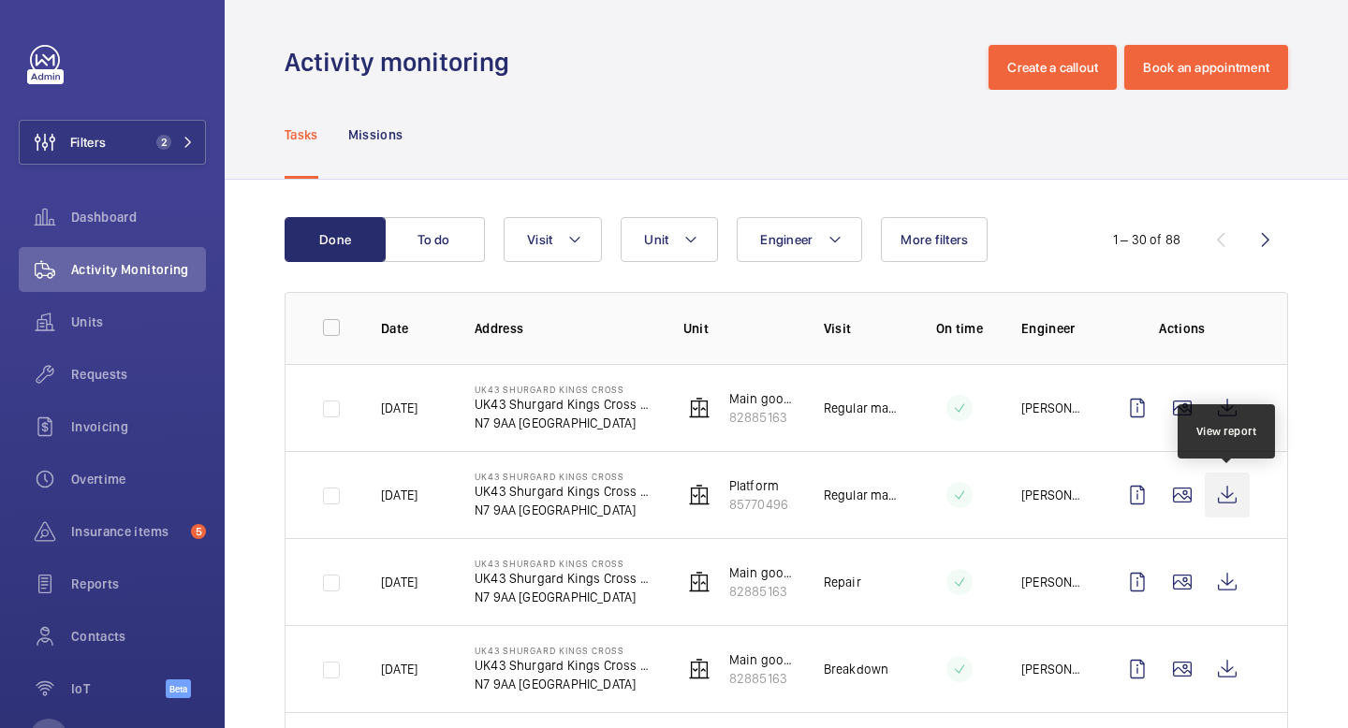
click at [1230, 489] on wm-front-icon-button at bounding box center [1226, 495] width 45 height 45
